Goal: Information Seeking & Learning: Learn about a topic

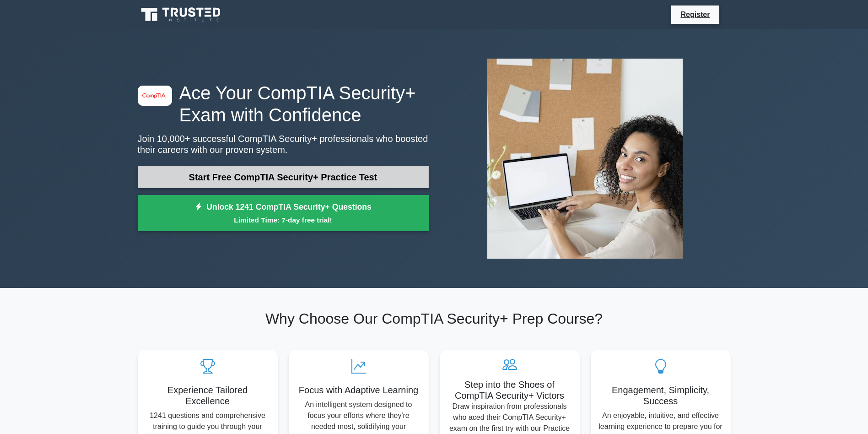
click at [317, 177] on link "Start Free CompTIA Security+ Practice Test" at bounding box center [283, 177] width 291 height 22
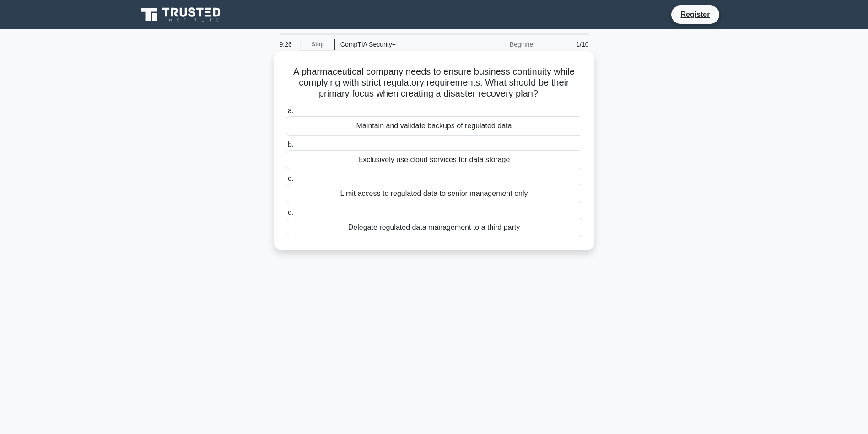
click at [429, 123] on div "Maintain and validate backups of regulated data" at bounding box center [434, 125] width 296 height 19
click at [286, 114] on input "a. Maintain and validate backups of regulated data" at bounding box center [286, 111] width 0 height 6
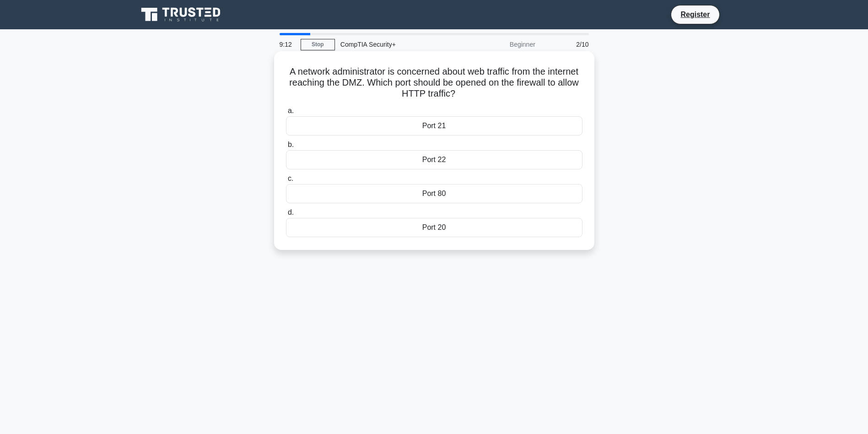
click at [434, 193] on div "Port 80" at bounding box center [434, 193] width 296 height 19
click at [286, 182] on input "c. Port 80" at bounding box center [286, 179] width 0 height 6
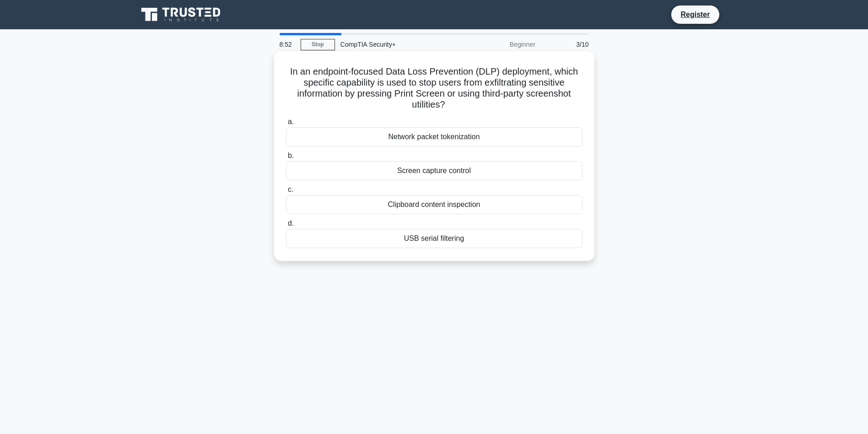
click at [438, 170] on div "Screen capture control" at bounding box center [434, 170] width 296 height 19
click at [286, 159] on input "b. Screen capture control" at bounding box center [286, 156] width 0 height 6
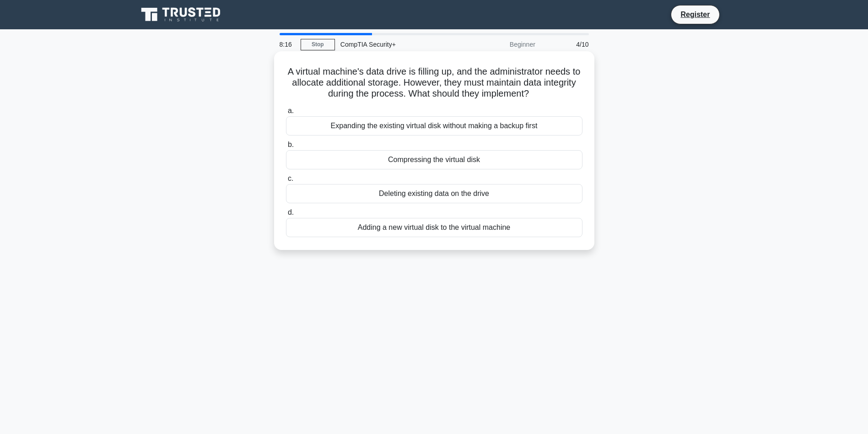
click at [361, 229] on div "Adding a new virtual disk to the virtual machine" at bounding box center [434, 227] width 296 height 19
click at [286, 215] on input "d. Adding a new virtual disk to the virtual machine" at bounding box center [286, 212] width 0 height 6
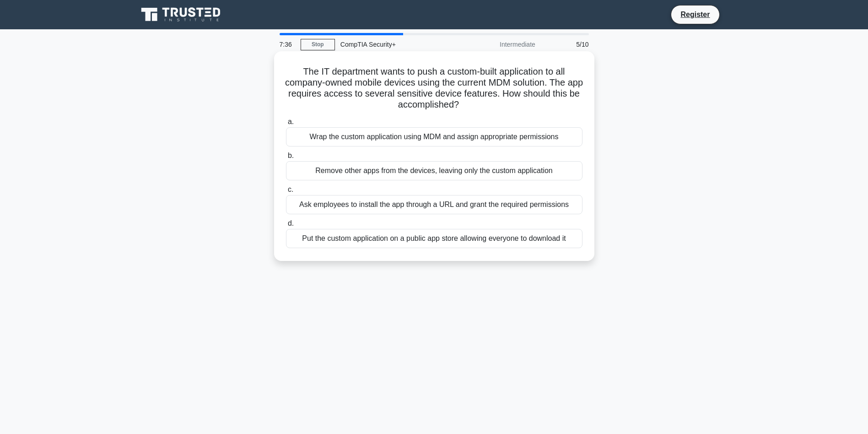
click at [431, 134] on div "Wrap the custom application using MDM and assign appropriate permissions" at bounding box center [434, 136] width 296 height 19
click at [286, 125] on input "a. Wrap the custom application using MDM and assign appropriate permissions" at bounding box center [286, 122] width 0 height 6
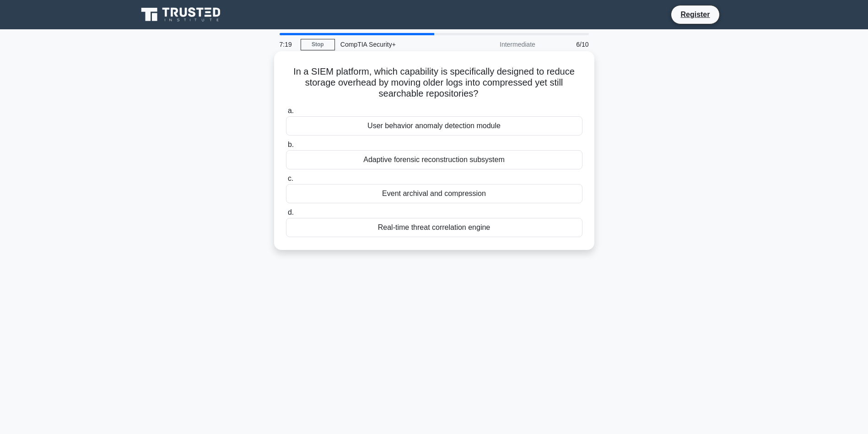
click at [438, 194] on div "Event archival and compression" at bounding box center [434, 193] width 296 height 19
click at [286, 182] on input "c. Event archival and compression" at bounding box center [286, 179] width 0 height 6
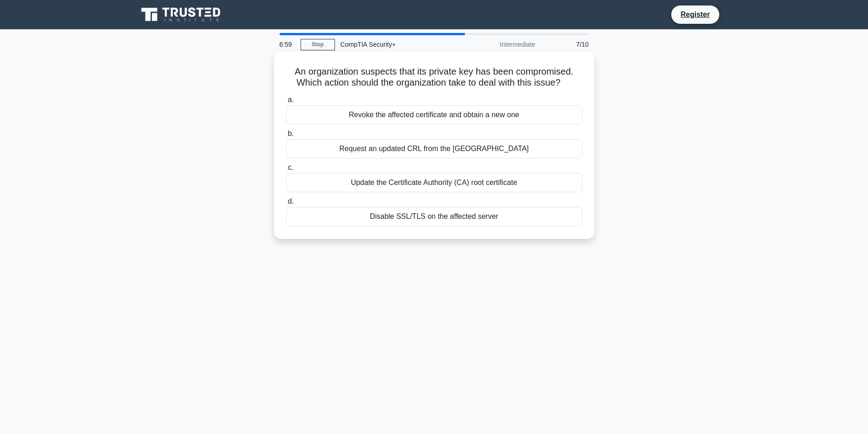
click at [472, 124] on div "Revoke the affected certificate and obtain a new one" at bounding box center [434, 114] width 296 height 19
click at [286, 103] on input "a. Revoke the affected certificate and obtain a new one" at bounding box center [286, 100] width 0 height 6
click at [429, 192] on div "Deny Any; Allow IP1, IP2, IP3" at bounding box center [434, 182] width 296 height 19
click at [286, 171] on input "c. Deny Any; Allow IP1, IP2, IP3" at bounding box center [286, 168] width 0 height 6
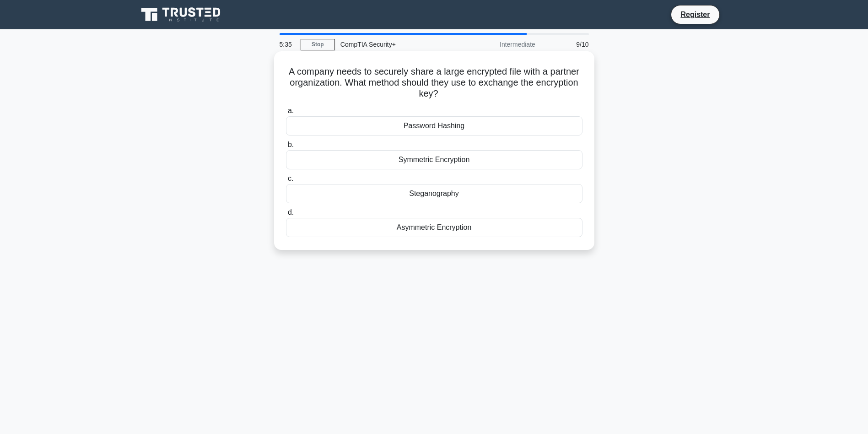
click at [445, 227] on div "Asymmetric Encryption" at bounding box center [434, 227] width 296 height 19
click at [286, 215] on input "d. Asymmetric Encryption" at bounding box center [286, 212] width 0 height 6
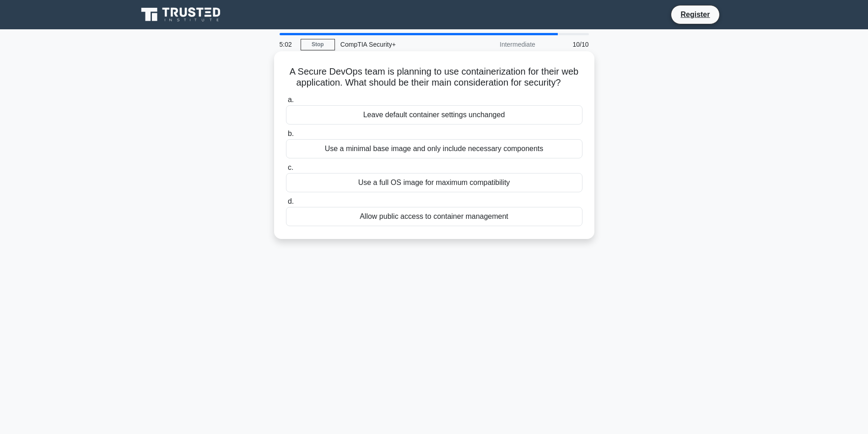
click at [408, 158] on div "Use a minimal base image and only include necessary components" at bounding box center [434, 148] width 296 height 19
click at [286, 137] on input "b. Use a minimal base image and only include necessary components" at bounding box center [286, 134] width 0 height 6
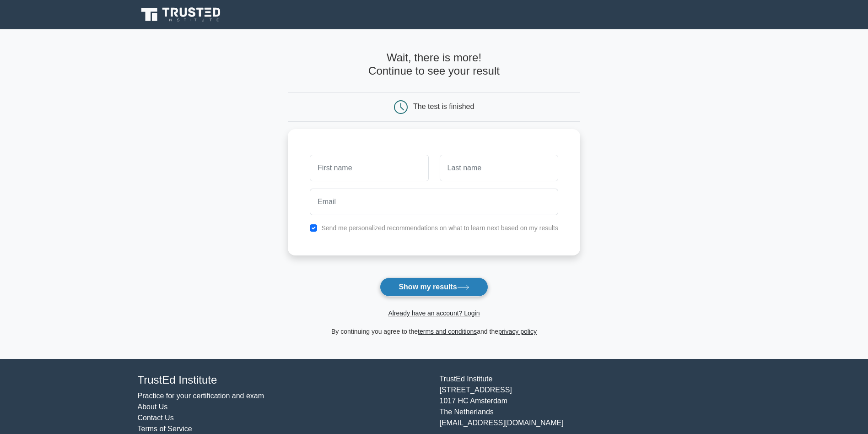
click at [459, 281] on button "Show my results" at bounding box center [434, 286] width 108 height 19
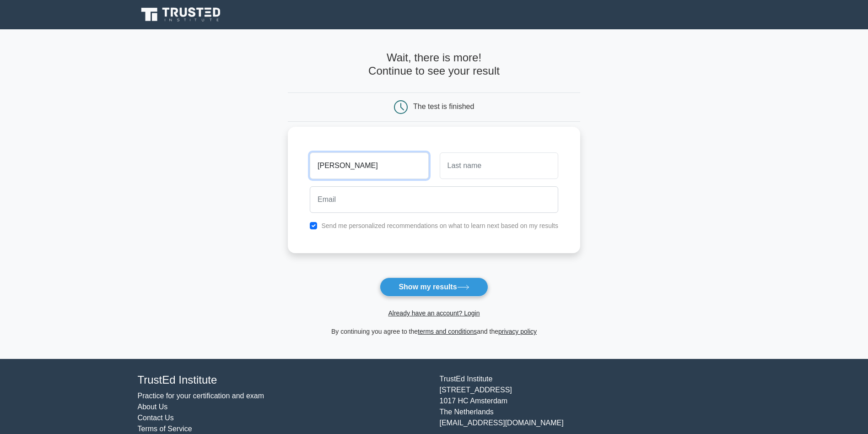
type input "darren"
click at [524, 159] on input "text" at bounding box center [499, 165] width 118 height 27
click at [466, 284] on icon at bounding box center [463, 286] width 12 height 5
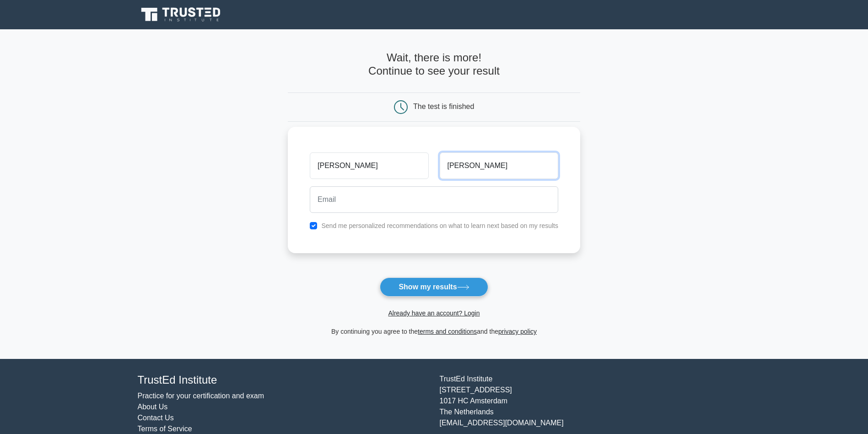
type input "williams"
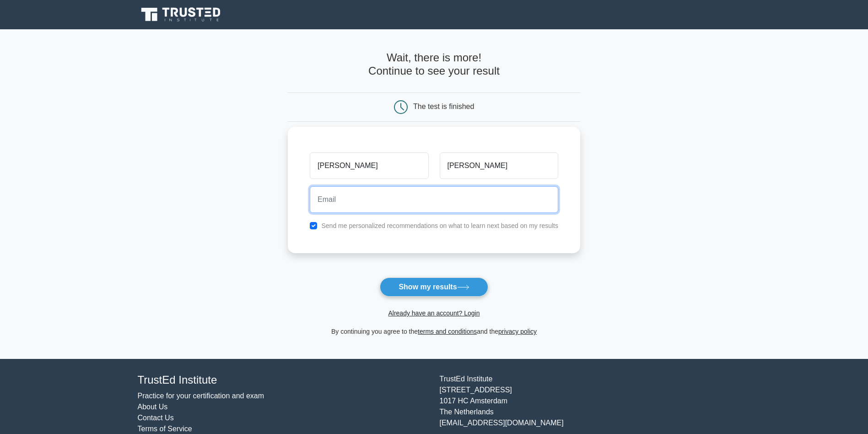
click at [482, 192] on input "email" at bounding box center [434, 199] width 248 height 27
type input "williamsdarren6@gmail.com"
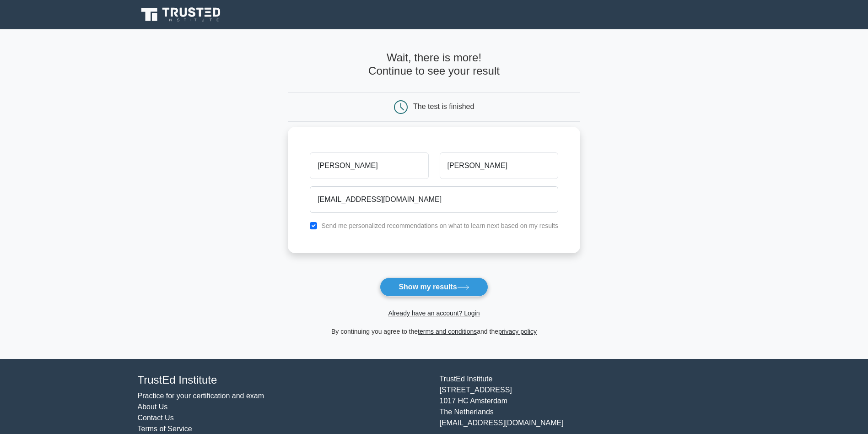
click at [372, 228] on label "Send me personalized recommendations on what to learn next based on my results" at bounding box center [439, 225] width 237 height 7
click at [321, 226] on label "Send me personalized recommendations on what to learn next based on my results" at bounding box center [439, 225] width 237 height 7
click at [310, 227] on input "checkbox" at bounding box center [313, 225] width 7 height 7
checkbox input "false"
click at [407, 275] on form "Wait, there is more! Continue to see your result The test is finished darren" at bounding box center [434, 193] width 292 height 285
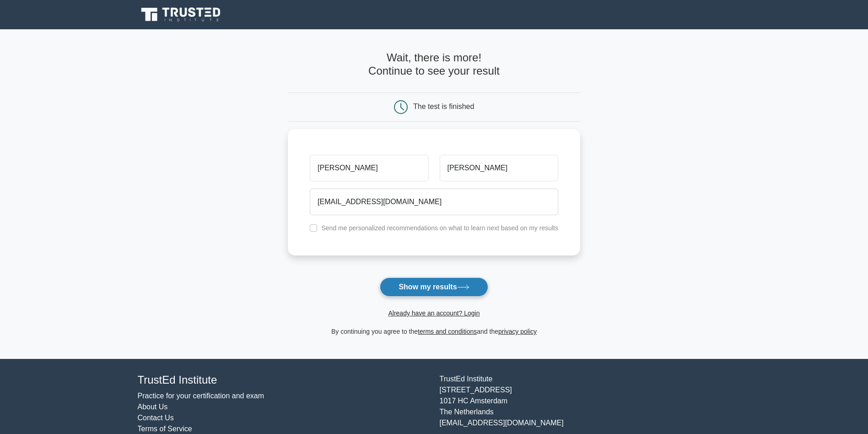
click at [416, 280] on button "Show my results" at bounding box center [434, 286] width 108 height 19
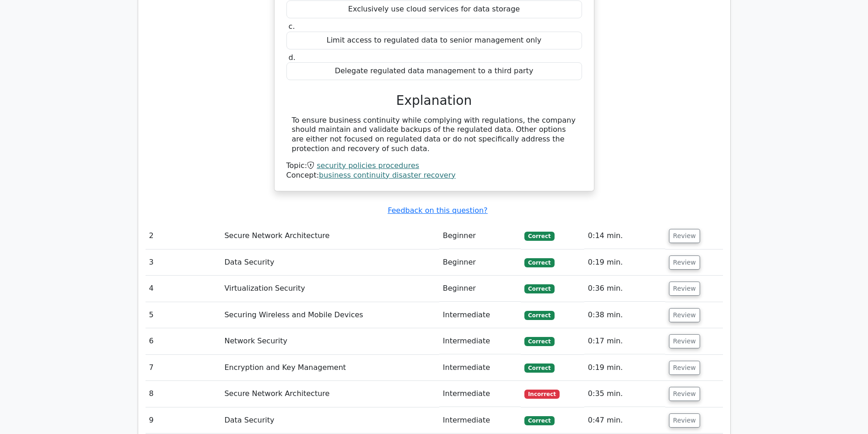
scroll to position [1015, 0]
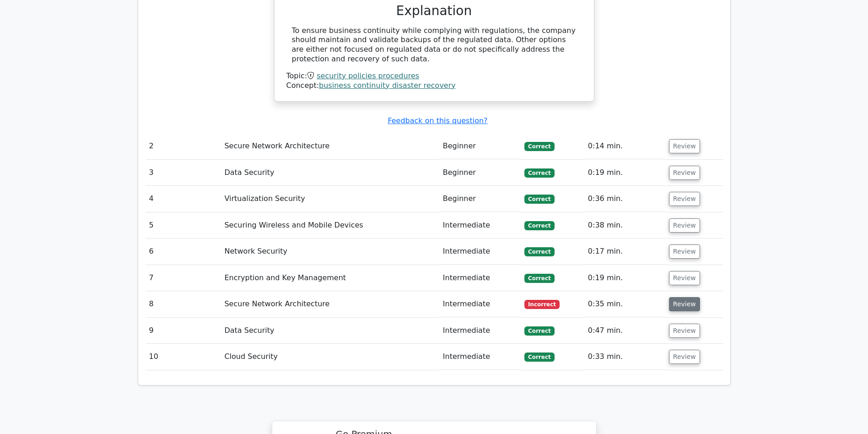
click at [673, 300] on button "Review" at bounding box center [684, 304] width 31 height 14
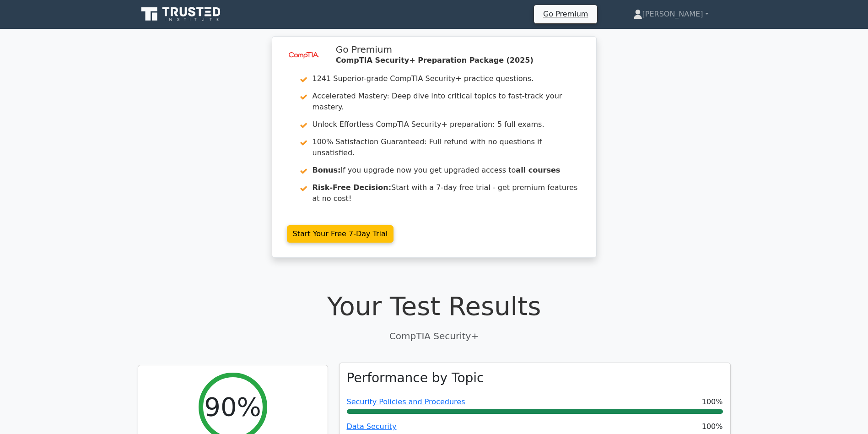
scroll to position [193, 0]
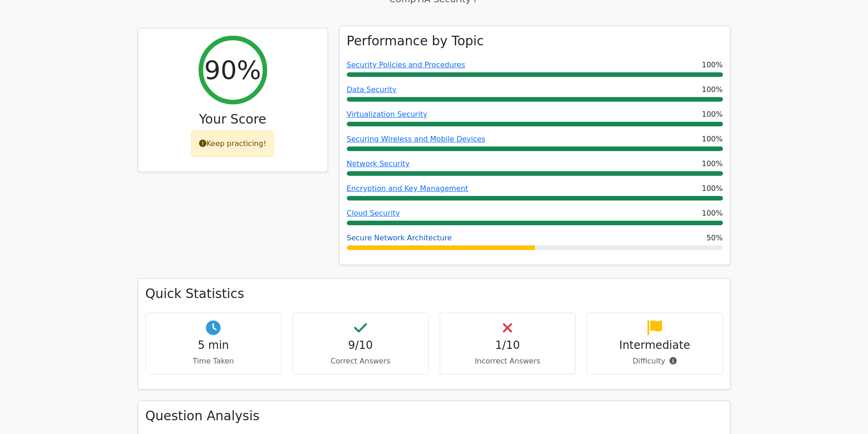
scroll to position [338, 0]
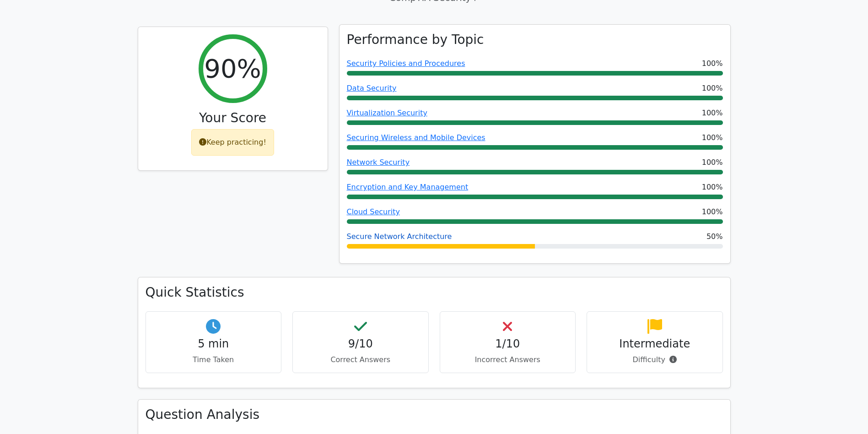
click at [397, 235] on link "Secure Network Architecture" at bounding box center [399, 236] width 105 height 9
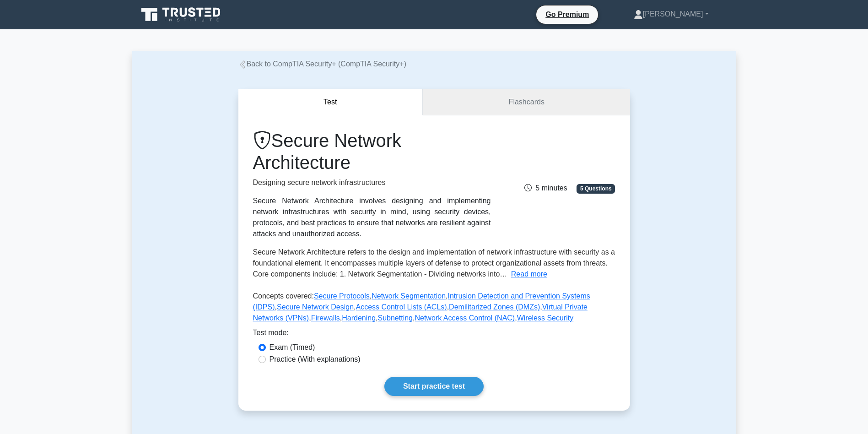
click at [506, 95] on link "Flashcards" at bounding box center [526, 102] width 207 height 26
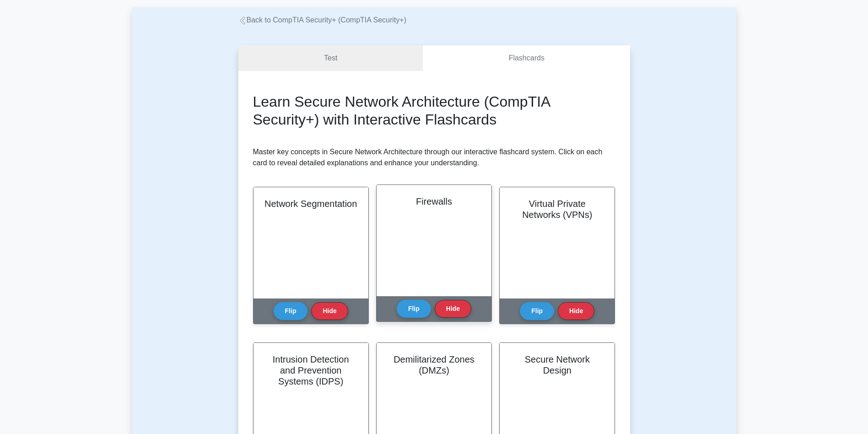
scroll to position [46, 0]
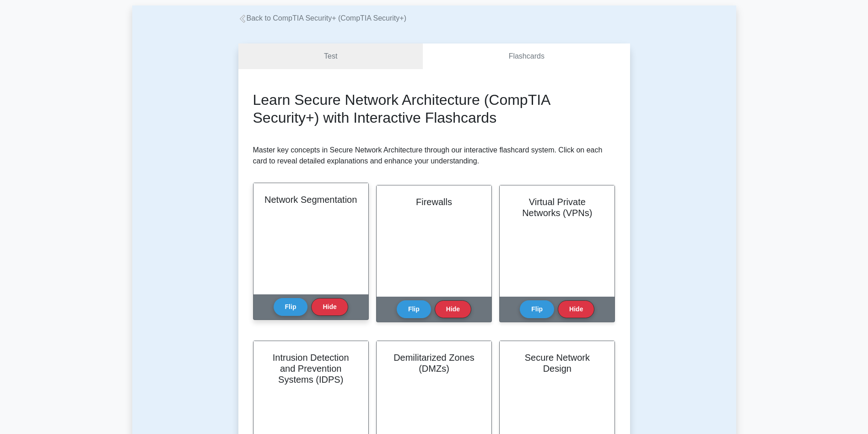
click at [332, 253] on div "Network Segmentation" at bounding box center [310, 238] width 115 height 111
click at [293, 311] on button "Flip" at bounding box center [290, 306] width 34 height 18
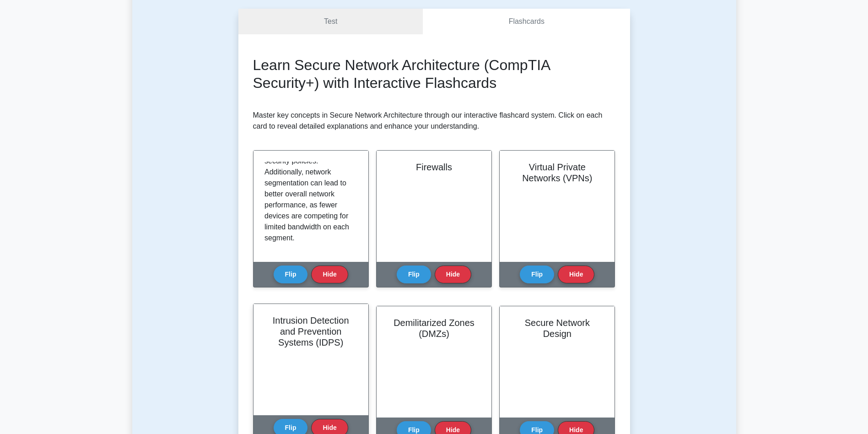
scroll to position [137, 0]
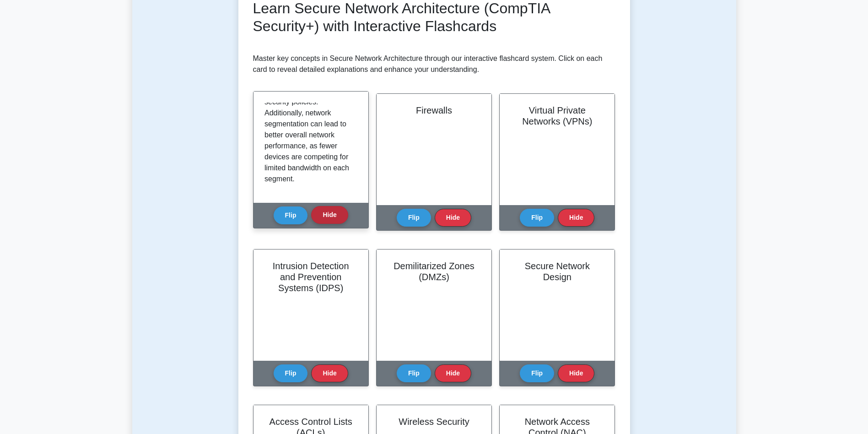
click at [335, 220] on button "Hide" at bounding box center [329, 215] width 37 height 18
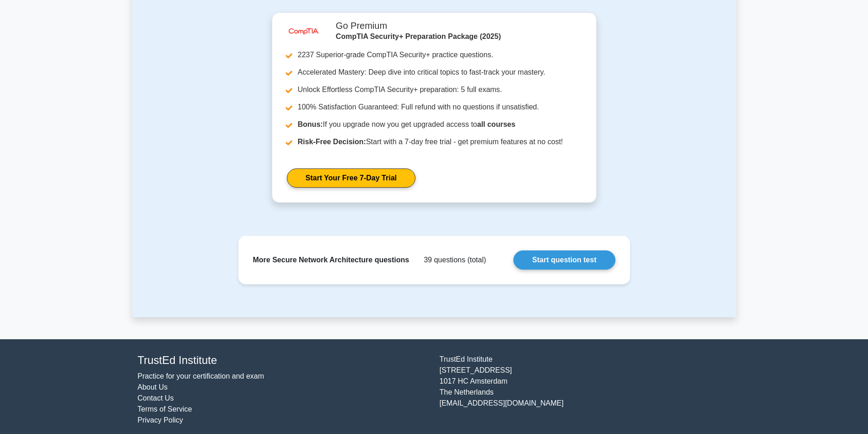
scroll to position [565, 0]
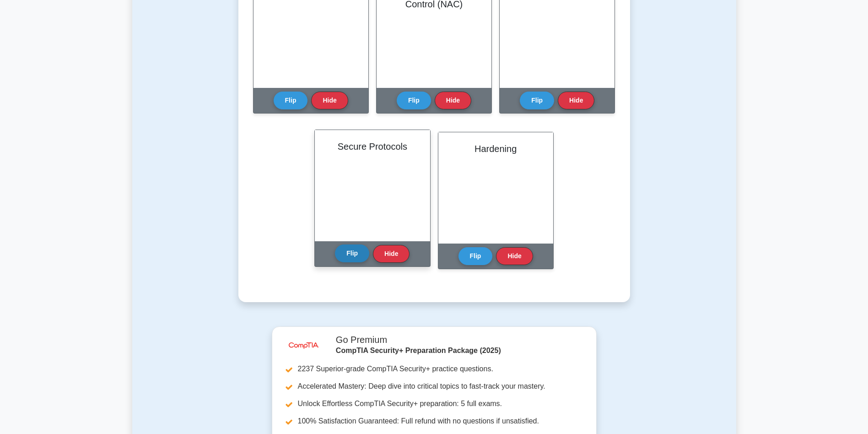
click at [359, 254] on button "Flip" at bounding box center [352, 253] width 34 height 18
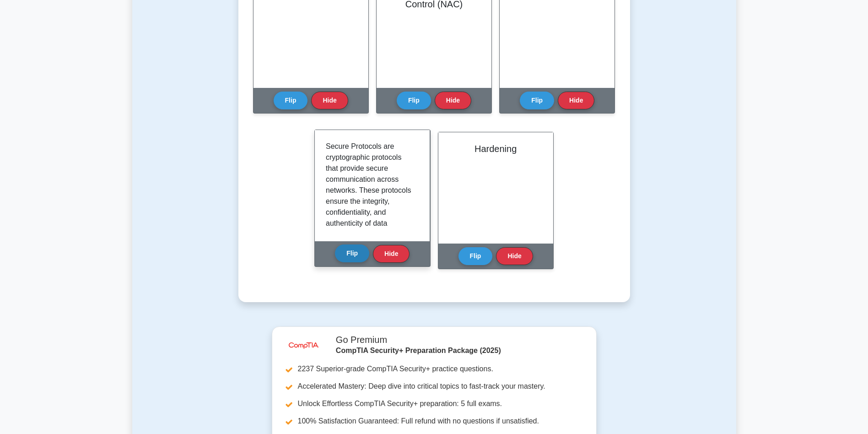
click at [360, 256] on button "Flip" at bounding box center [352, 253] width 34 height 18
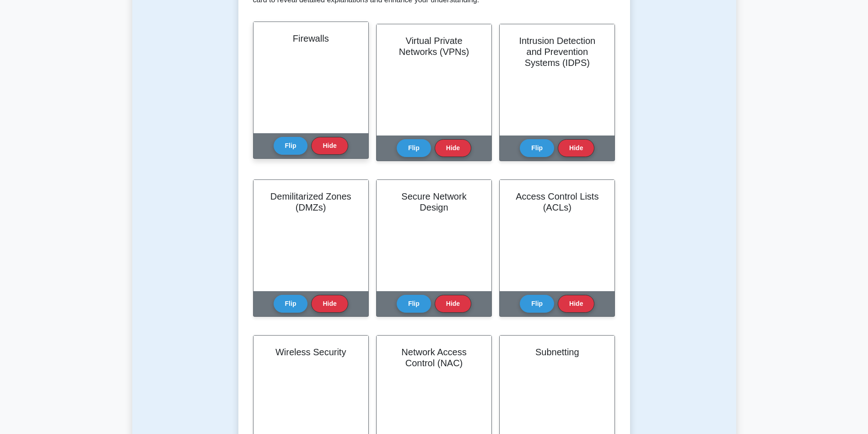
scroll to position [0, 0]
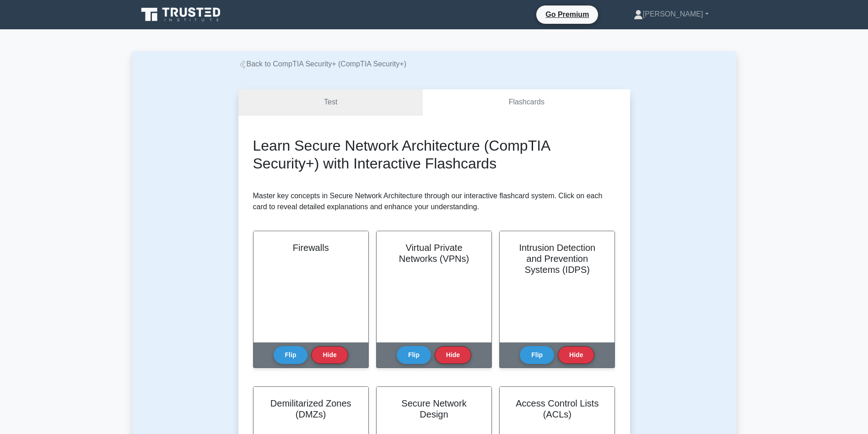
click at [374, 103] on link "Test" at bounding box center [330, 102] width 185 height 26
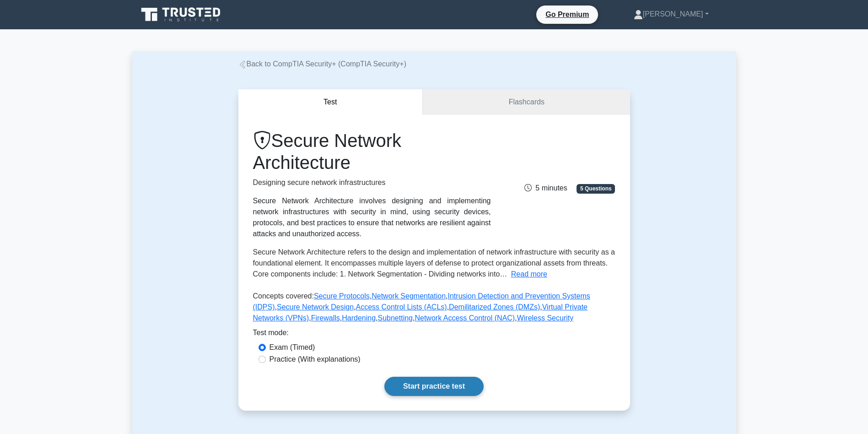
click at [451, 395] on link "Start practice test" at bounding box center [433, 385] width 99 height 19
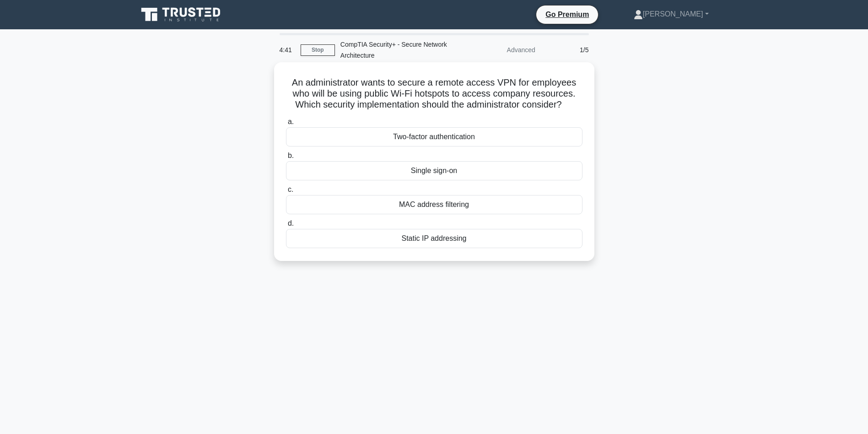
click at [488, 145] on div "Two-factor authentication" at bounding box center [434, 136] width 296 height 19
click at [286, 125] on input "a. Two-factor authentication" at bounding box center [286, 122] width 0 height 6
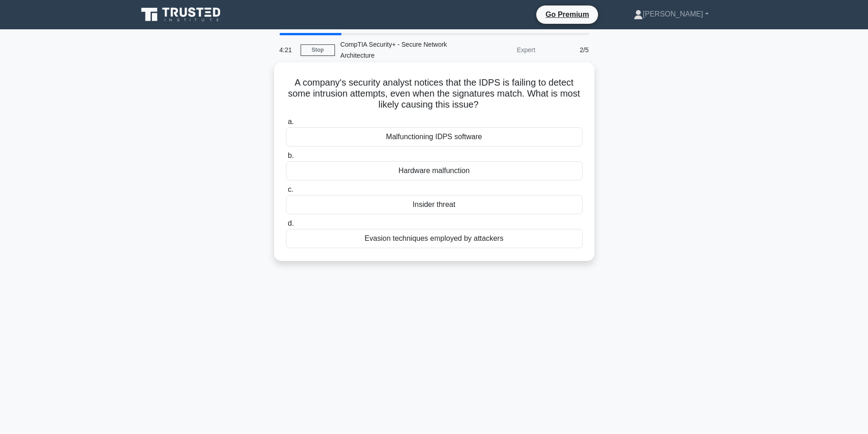
click at [469, 168] on div "Hardware malfunction" at bounding box center [434, 170] width 296 height 19
click at [286, 159] on input "b. Hardware malfunction" at bounding box center [286, 156] width 0 height 6
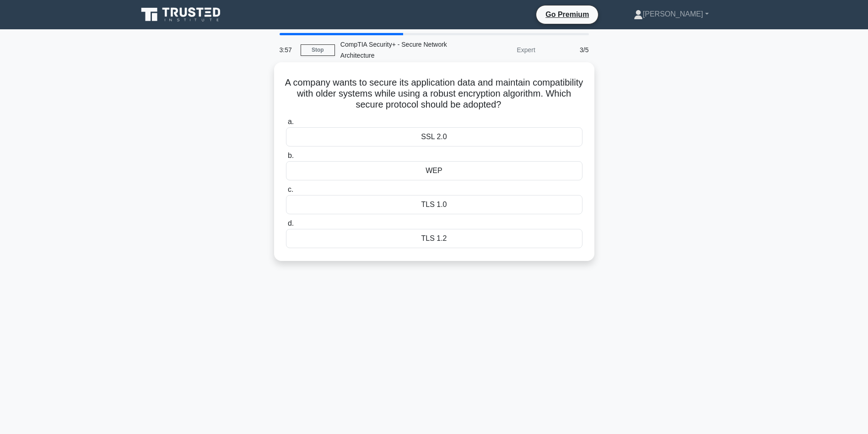
click at [452, 137] on div "SSL 2.0" at bounding box center [434, 136] width 296 height 19
click at [286, 125] on input "a. SSL 2.0" at bounding box center [286, 122] width 0 height 6
click at [464, 248] on div "Whitelisting" at bounding box center [434, 238] width 296 height 19
click at [286, 226] on input "d. Whitelisting" at bounding box center [286, 223] width 0 height 6
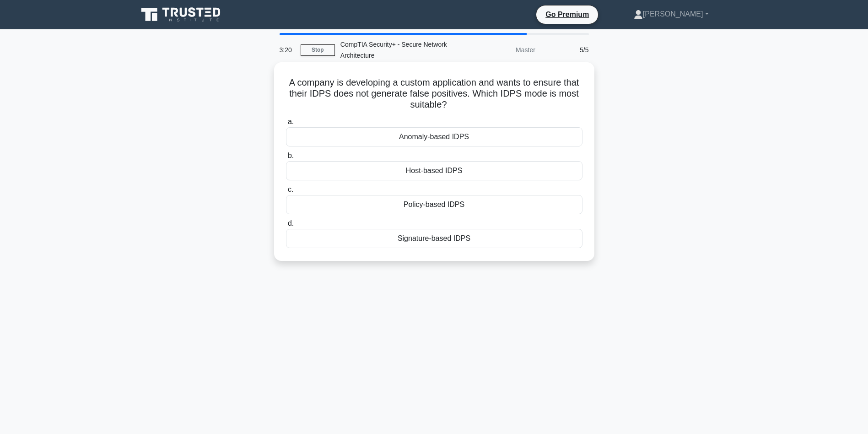
click at [476, 234] on div "Signature-based IDPS" at bounding box center [434, 238] width 296 height 19
click at [286, 226] on input "d. Signature-based IDPS" at bounding box center [286, 223] width 0 height 6
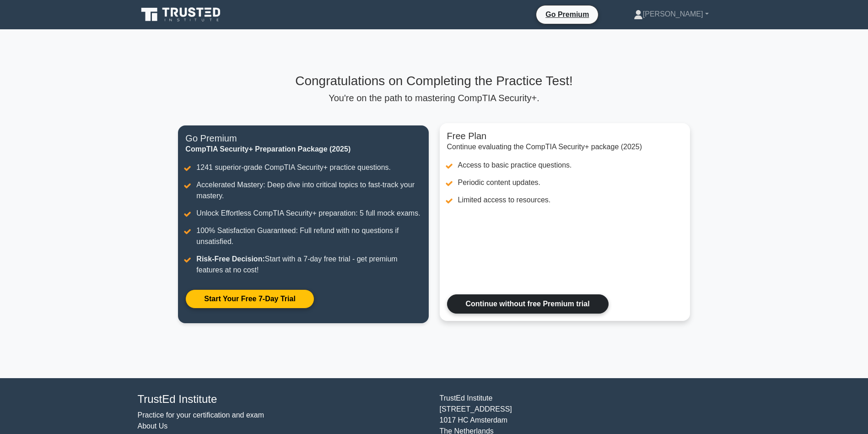
click at [505, 303] on link "Continue without free Premium trial" at bounding box center [527, 303] width 161 height 19
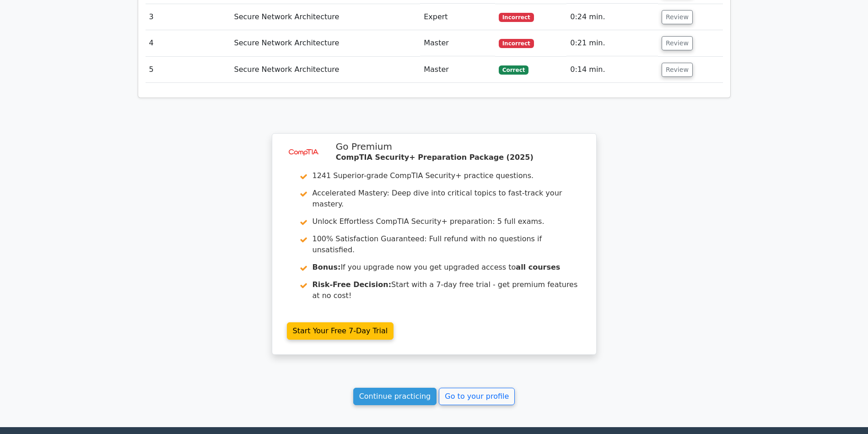
scroll to position [880, 0]
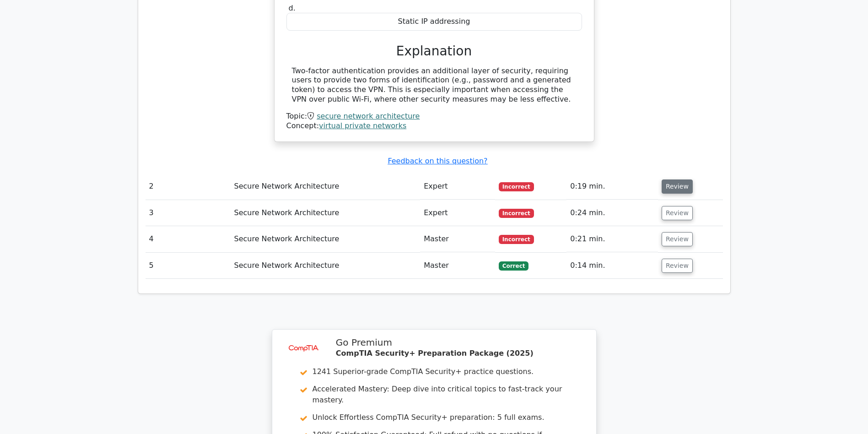
click at [674, 184] on button "Review" at bounding box center [676, 186] width 31 height 14
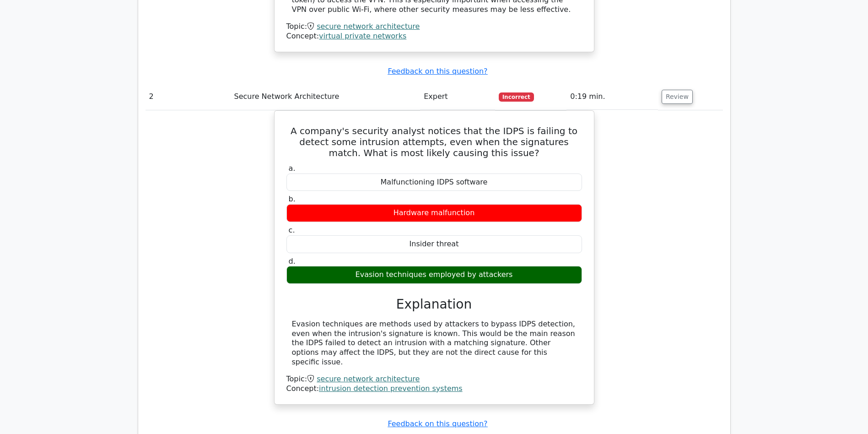
scroll to position [1309, 0]
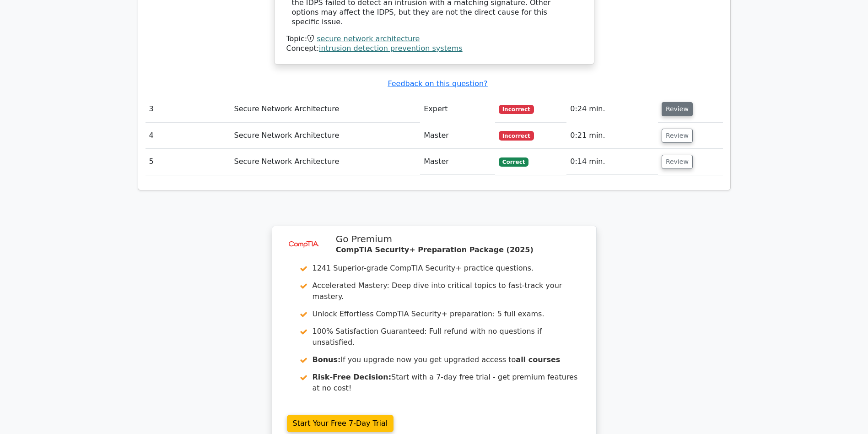
click at [672, 110] on button "Review" at bounding box center [676, 109] width 31 height 14
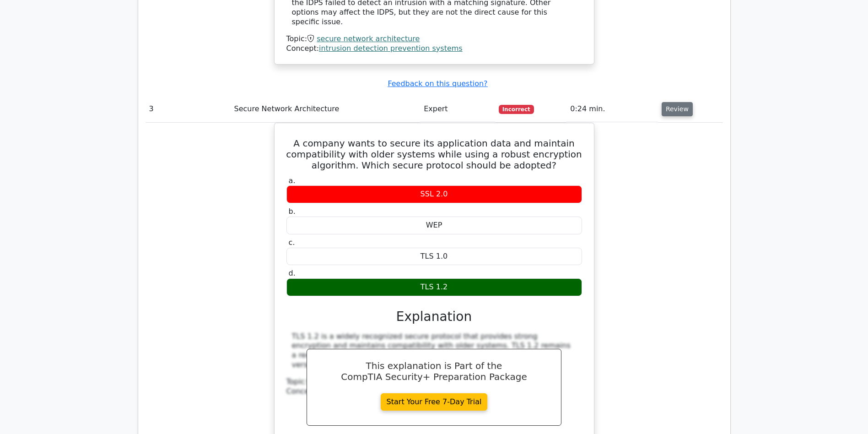
click at [676, 112] on button "Review" at bounding box center [676, 109] width 31 height 14
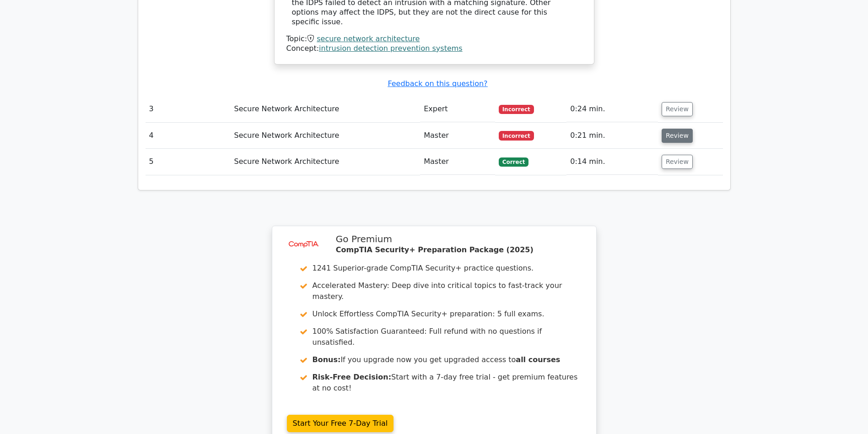
click at [680, 139] on button "Review" at bounding box center [676, 136] width 31 height 14
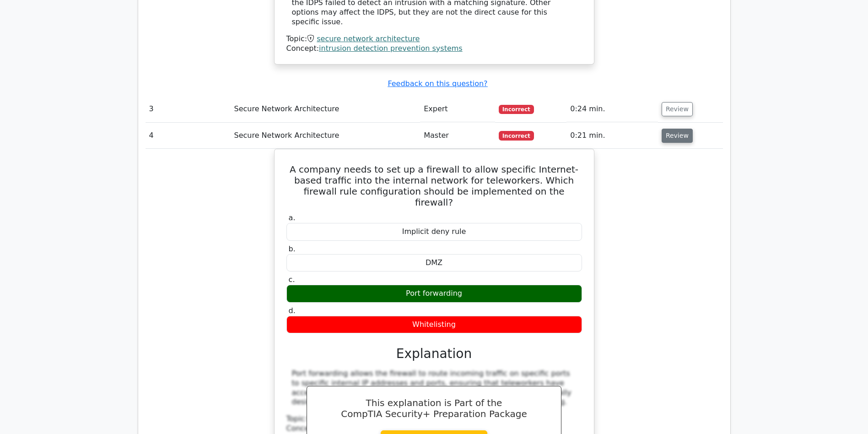
click at [680, 139] on button "Review" at bounding box center [676, 136] width 31 height 14
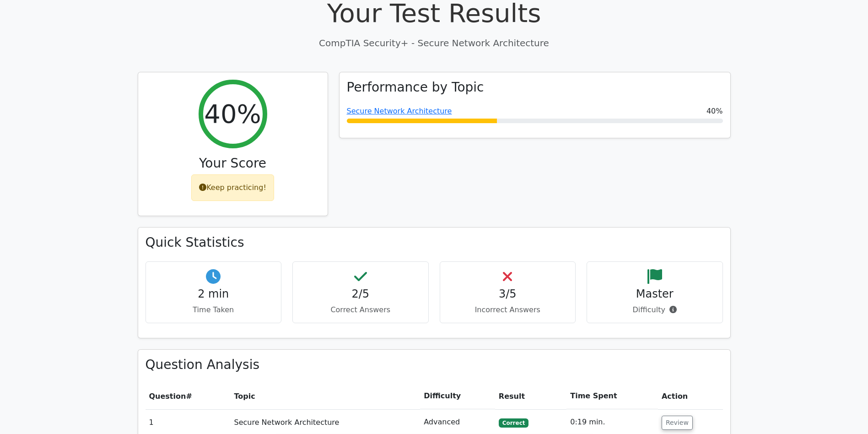
scroll to position [48, 0]
